Goal: Task Accomplishment & Management: Manage account settings

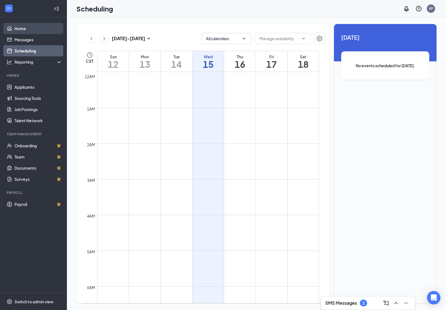
scroll to position [274, 0]
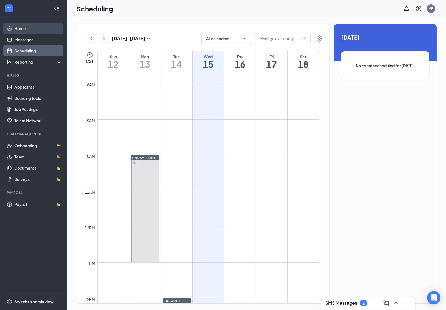
click at [15, 32] on link "Home" at bounding box center [39, 28] width 48 height 11
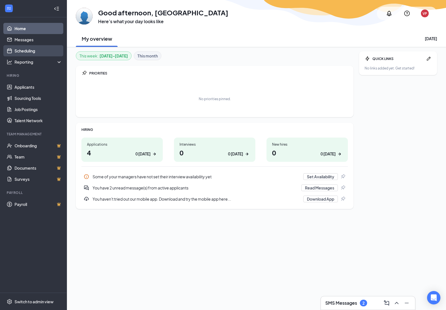
click at [15, 48] on link "Scheduling" at bounding box center [39, 50] width 48 height 11
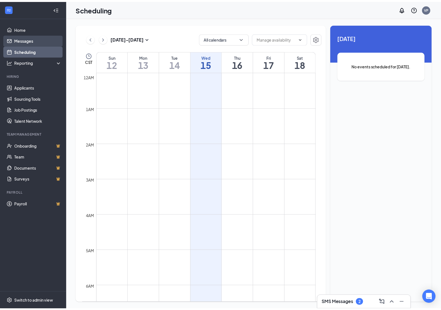
scroll to position [274, 0]
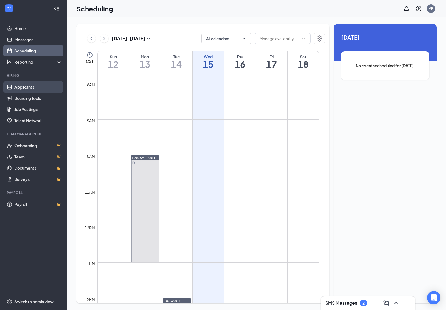
click at [32, 89] on link "Applicants" at bounding box center [39, 86] width 48 height 11
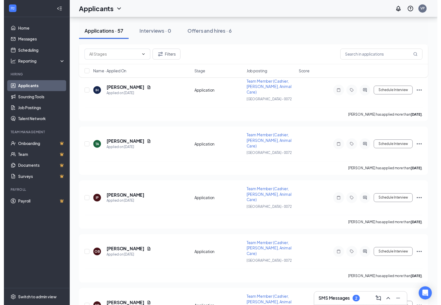
scroll to position [314, 0]
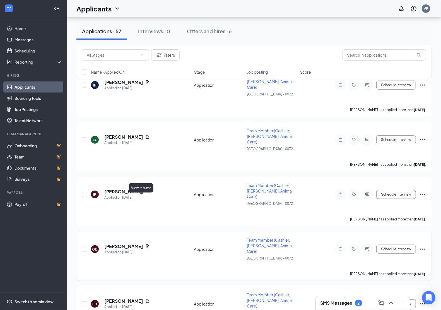
click at [145, 244] on icon "Document" at bounding box center [147, 246] width 4 height 4
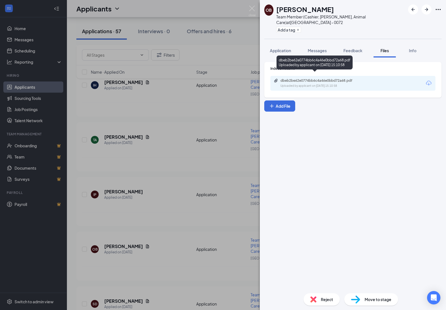
click at [349, 78] on div "dbeb2be62e0774bb6c4a46e0bbd72a68.pdf" at bounding box center [320, 80] width 78 height 4
click at [168, 61] on div "OB [PERSON_NAME] Team Member (Cashier, [PERSON_NAME], Animal Care) at [GEOGRAPH…" at bounding box center [223, 155] width 446 height 310
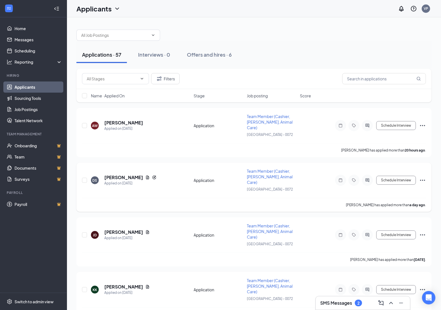
drag, startPoint x: 97, startPoint y: 151, endPoint x: 230, endPoint y: 172, distance: 134.4
click at [230, 177] on div "Application" at bounding box center [219, 180] width 50 height 6
